Goal: Task Accomplishment & Management: Use online tool/utility

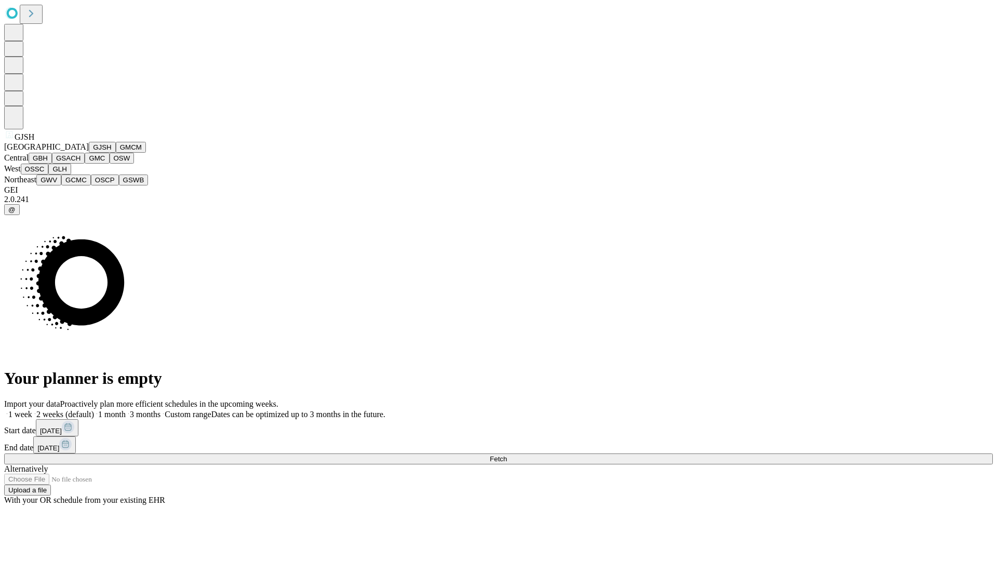
click at [89, 153] on button "GJSH" at bounding box center [102, 147] width 27 height 11
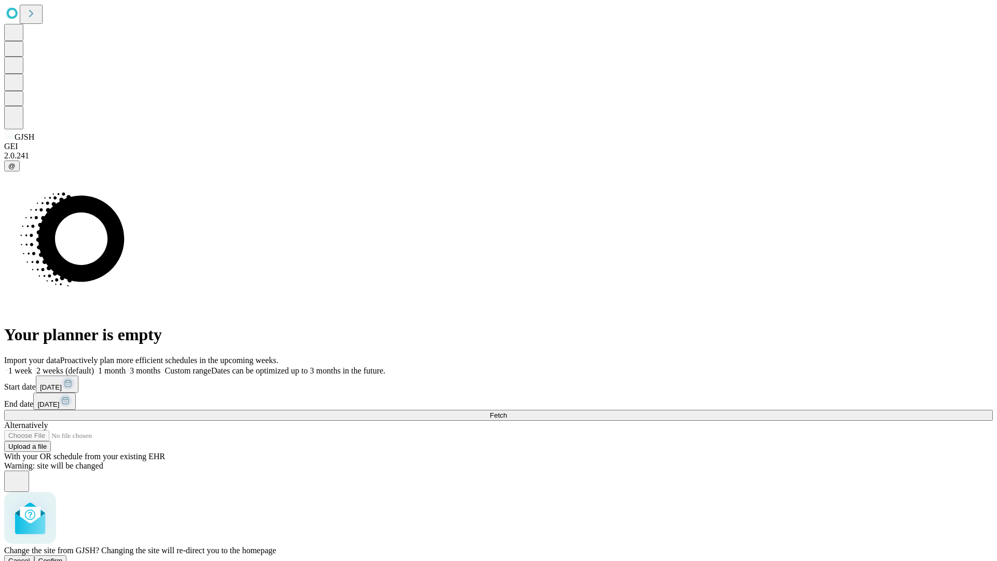
click at [63, 556] on span "Confirm" at bounding box center [50, 560] width 24 height 8
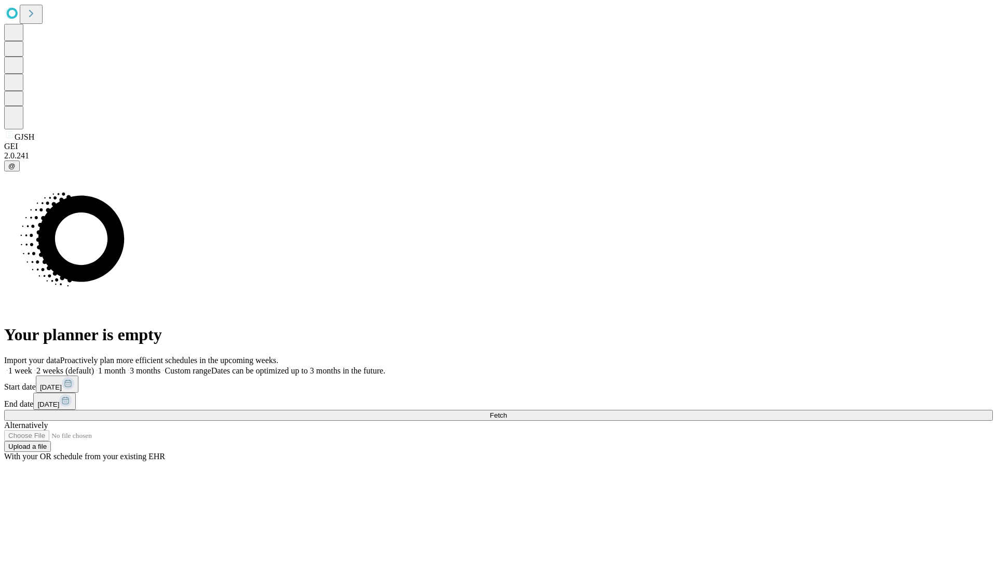
click at [32, 366] on label "1 week" at bounding box center [18, 370] width 28 height 9
click at [507, 411] on span "Fetch" at bounding box center [498, 415] width 17 height 8
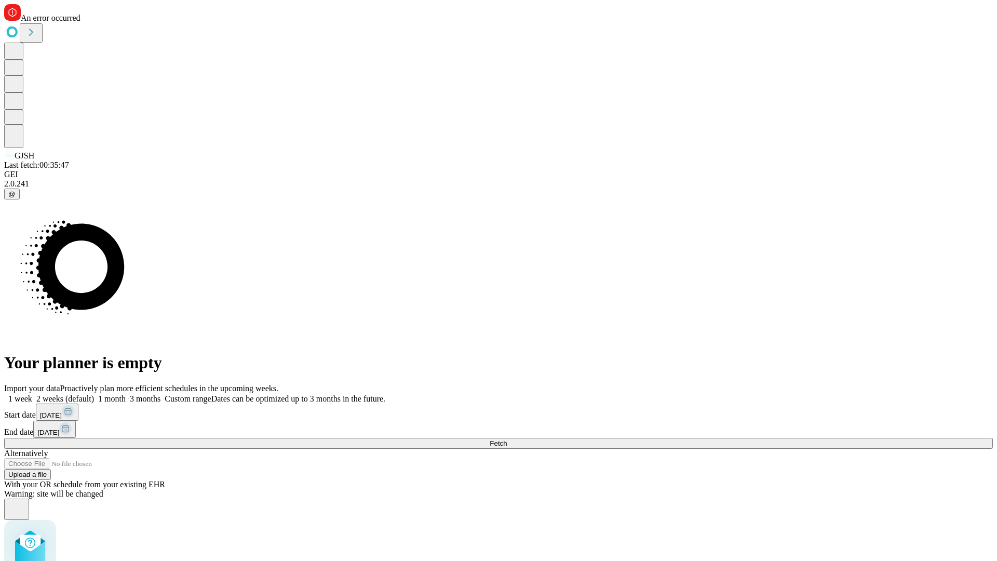
click at [32, 394] on label "1 week" at bounding box center [18, 398] width 28 height 9
click at [507, 439] on span "Fetch" at bounding box center [498, 443] width 17 height 8
click at [32, 394] on label "1 week" at bounding box center [18, 398] width 28 height 9
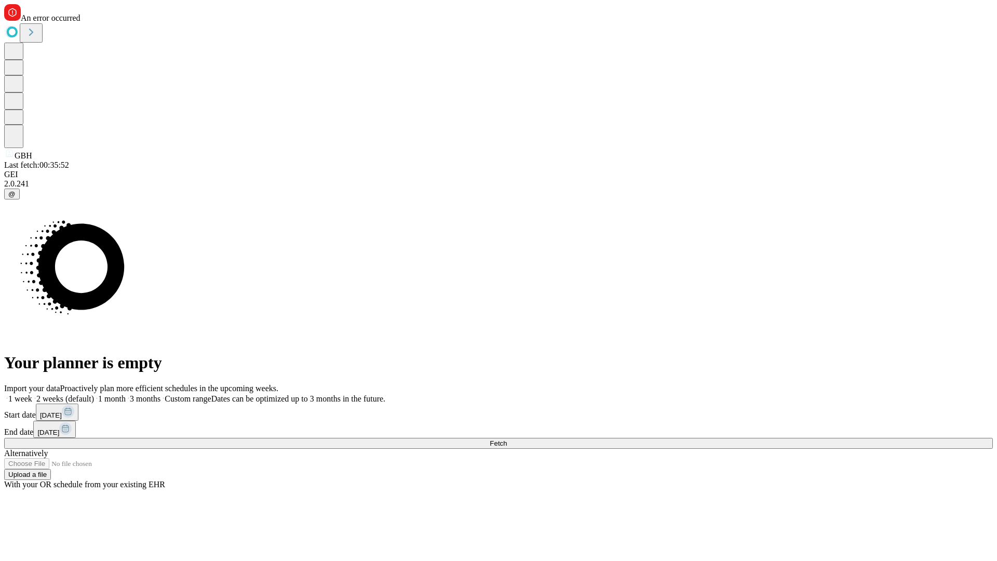
click at [507, 439] on span "Fetch" at bounding box center [498, 443] width 17 height 8
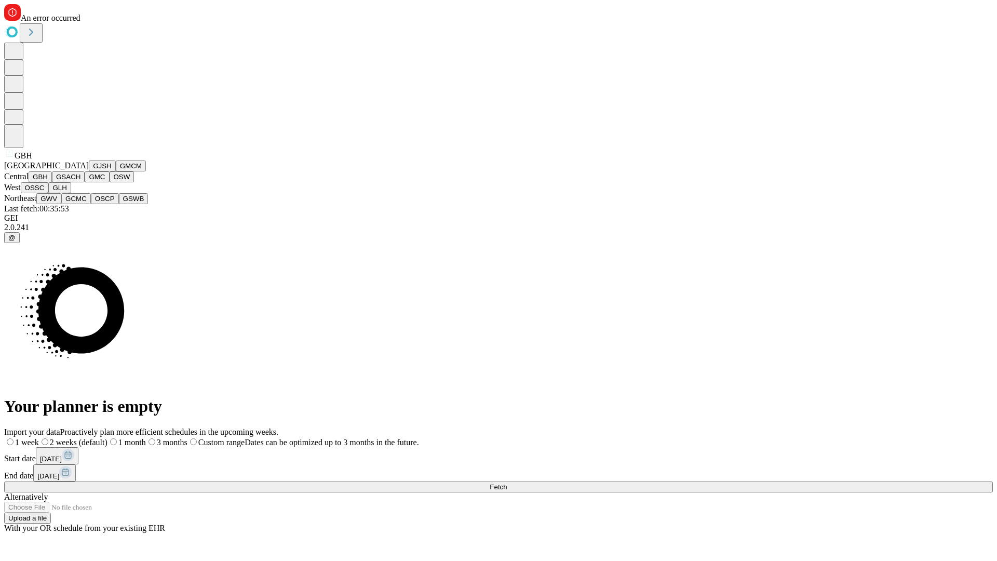
click at [80, 182] on button "GSACH" at bounding box center [68, 176] width 33 height 11
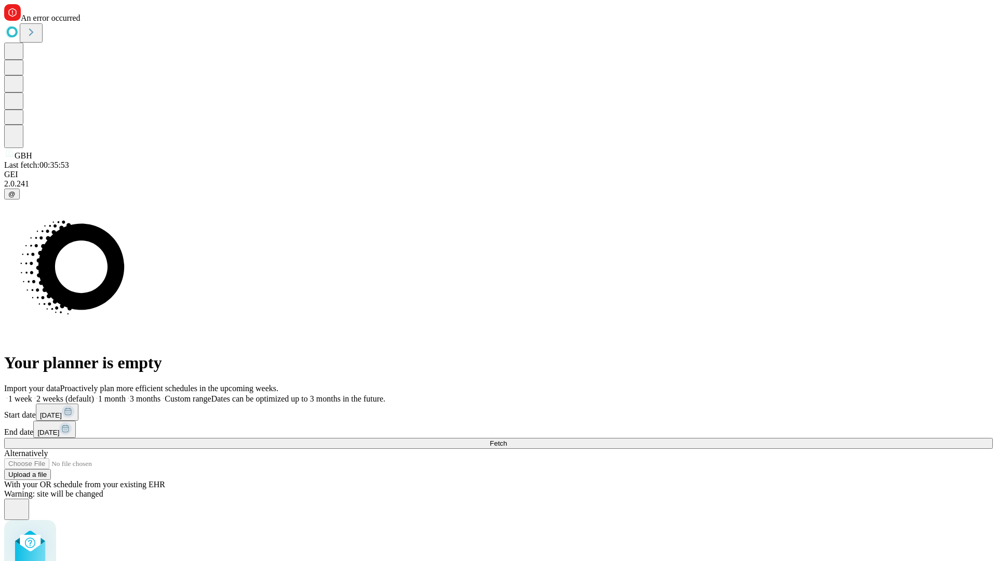
click at [32, 394] on label "1 week" at bounding box center [18, 398] width 28 height 9
click at [507, 439] on span "Fetch" at bounding box center [498, 443] width 17 height 8
click at [32, 394] on label "1 week" at bounding box center [18, 398] width 28 height 9
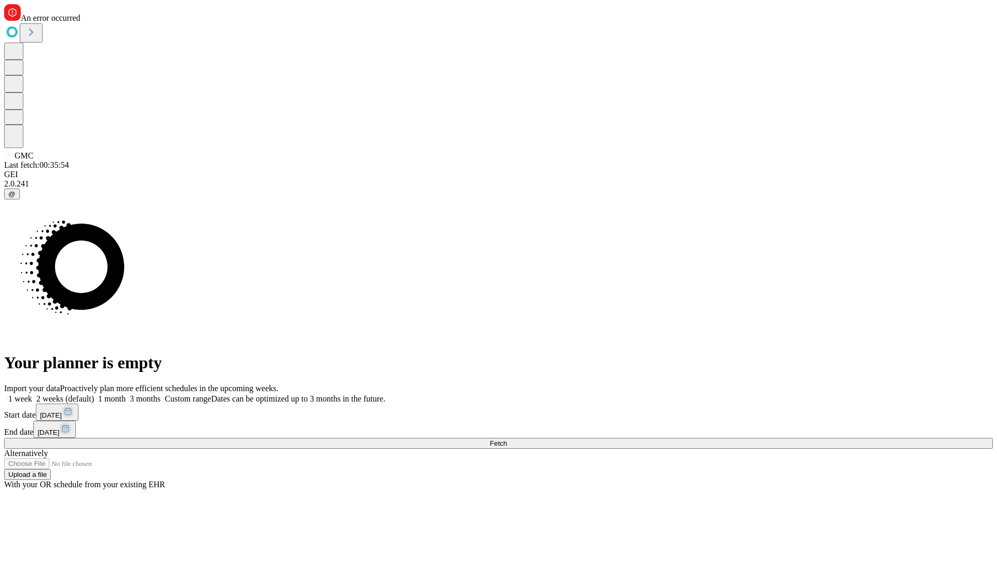
click at [507, 439] on span "Fetch" at bounding box center [498, 443] width 17 height 8
click at [32, 394] on label "1 week" at bounding box center [18, 398] width 28 height 9
click at [507, 439] on span "Fetch" at bounding box center [498, 443] width 17 height 8
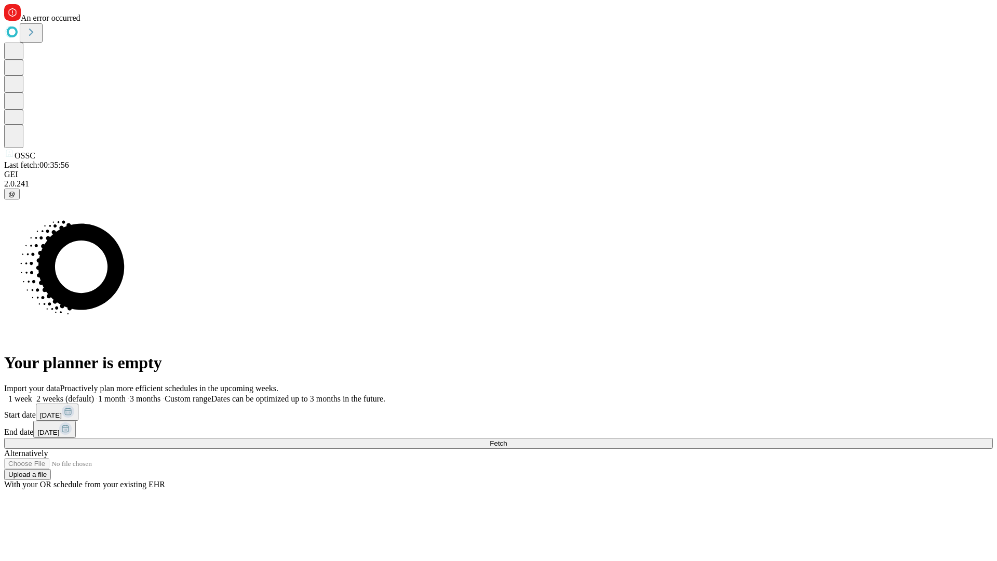
click at [32, 394] on label "1 week" at bounding box center [18, 398] width 28 height 9
click at [507, 439] on span "Fetch" at bounding box center [498, 443] width 17 height 8
click at [32, 394] on label "1 week" at bounding box center [18, 398] width 28 height 9
click at [507, 439] on span "Fetch" at bounding box center [498, 443] width 17 height 8
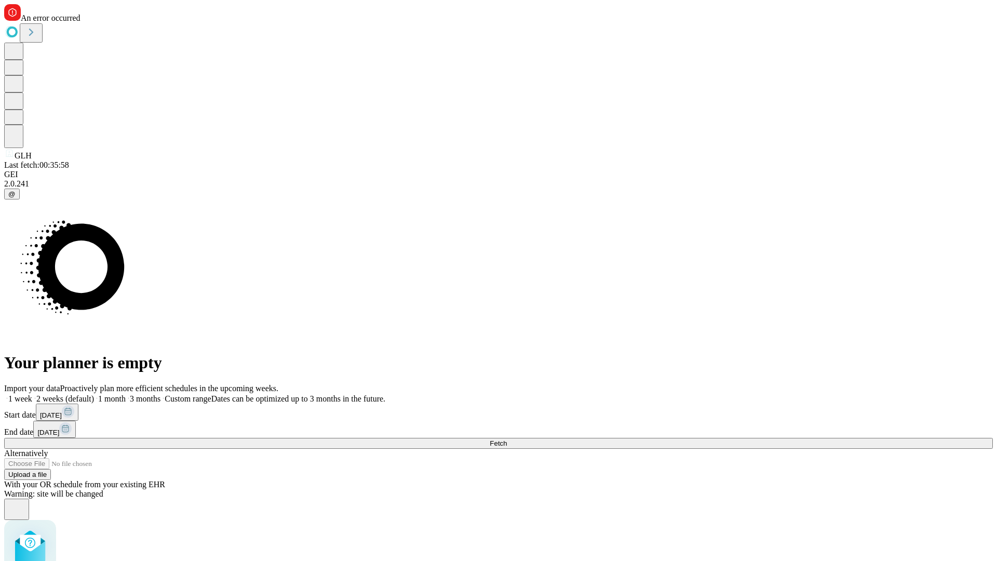
click at [32, 394] on label "1 week" at bounding box center [18, 398] width 28 height 9
click at [507, 439] on span "Fetch" at bounding box center [498, 443] width 17 height 8
click at [32, 394] on label "1 week" at bounding box center [18, 398] width 28 height 9
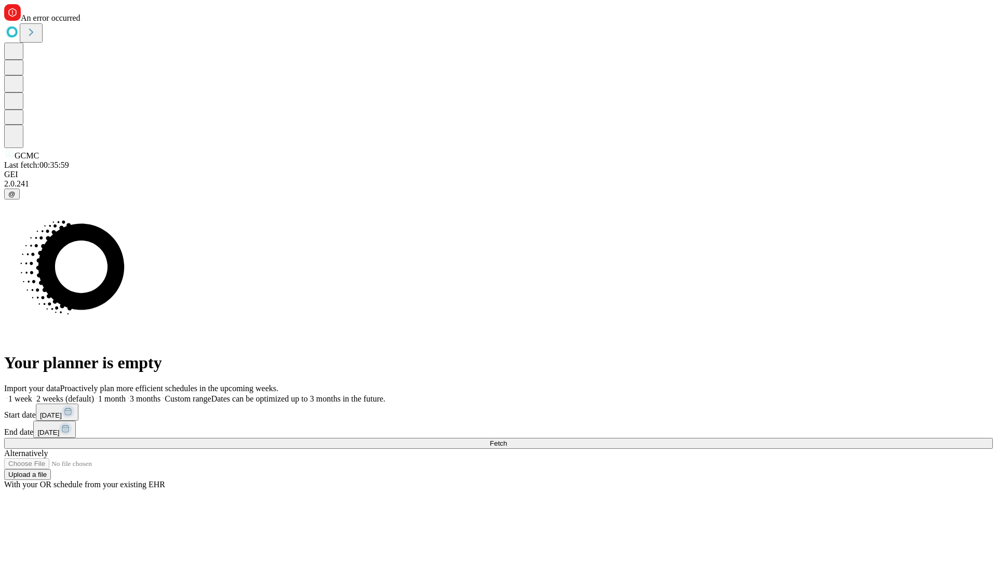
click at [507, 439] on span "Fetch" at bounding box center [498, 443] width 17 height 8
click at [32, 394] on label "1 week" at bounding box center [18, 398] width 28 height 9
click at [507, 439] on span "Fetch" at bounding box center [498, 443] width 17 height 8
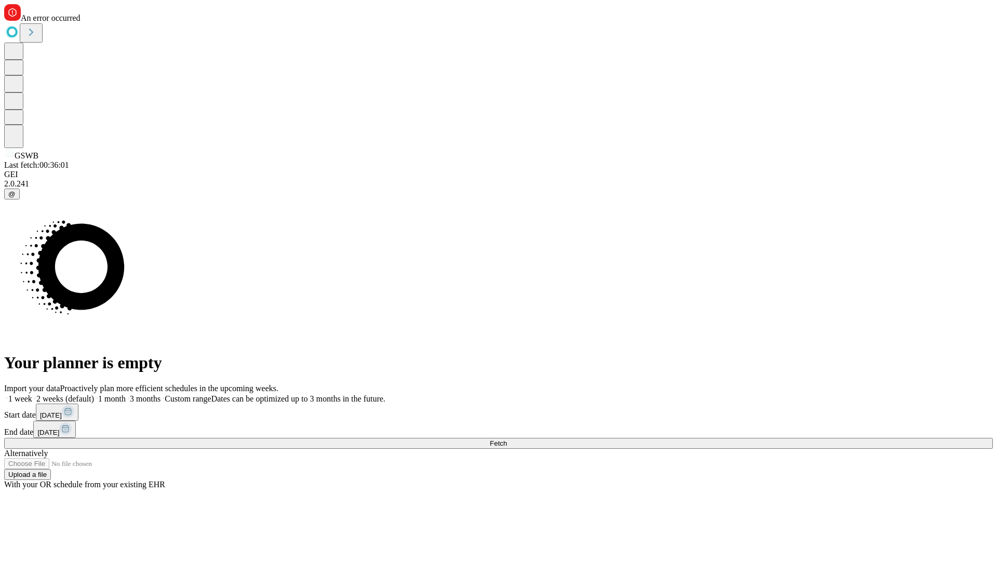
click at [32, 394] on label "1 week" at bounding box center [18, 398] width 28 height 9
click at [507, 439] on span "Fetch" at bounding box center [498, 443] width 17 height 8
